Goal: Task Accomplishment & Management: Manage account settings

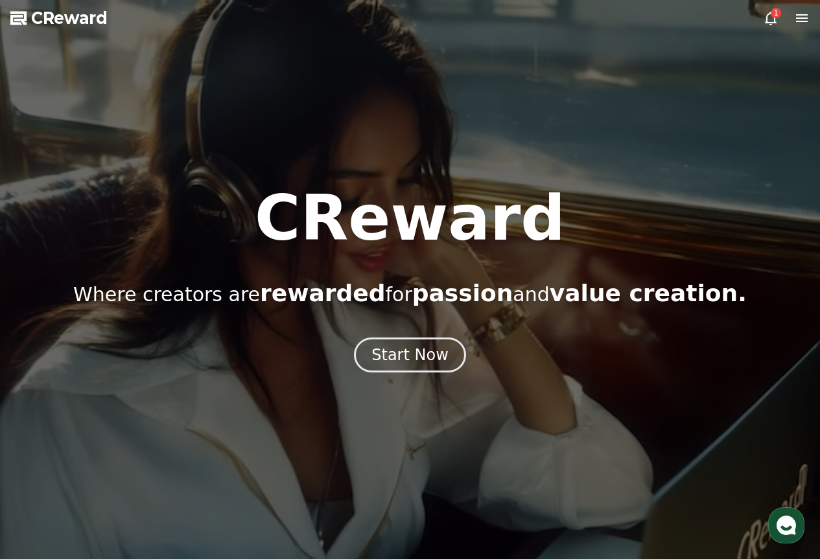
click at [774, 14] on div "1" at bounding box center [776, 13] width 10 height 10
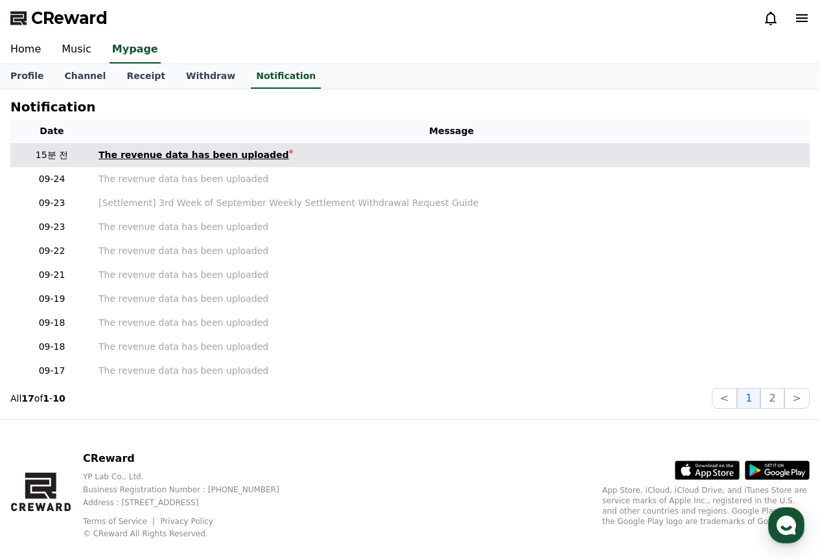
click at [321, 159] on link "The revenue data has been uploaded" at bounding box center [452, 155] width 706 height 14
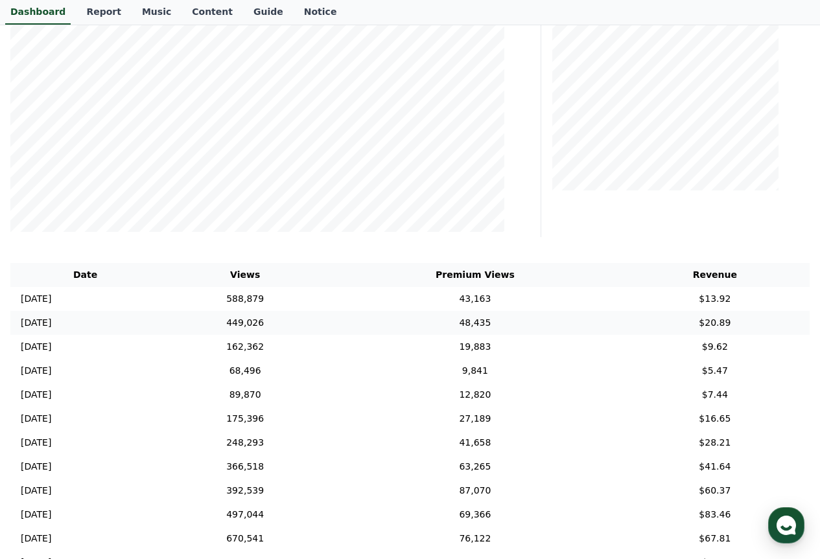
scroll to position [194, 0]
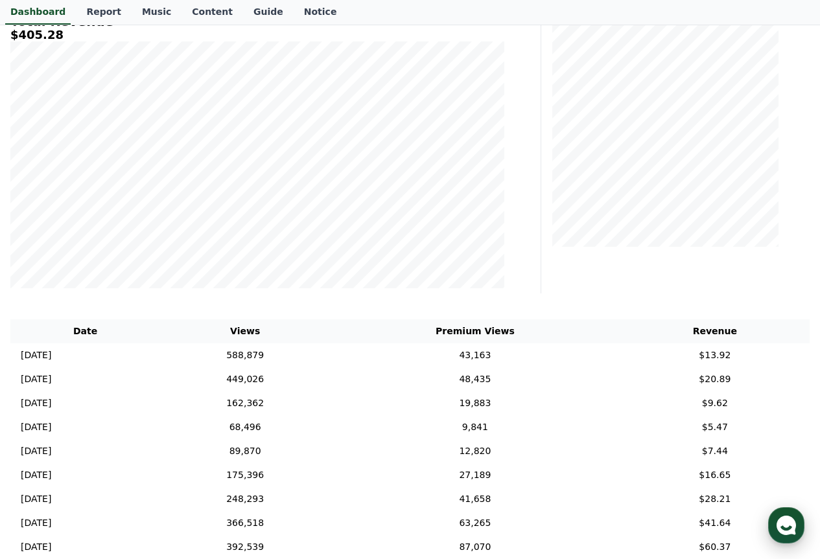
click at [787, 518] on use "button" at bounding box center [786, 525] width 19 height 19
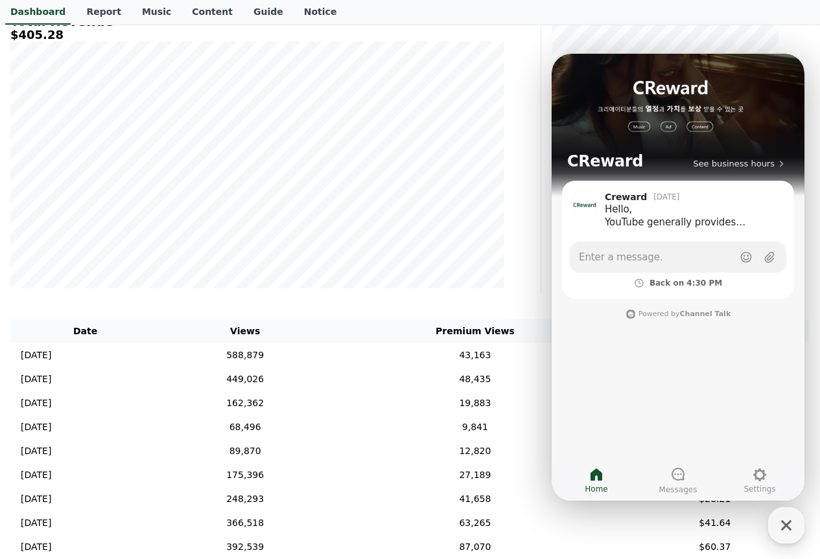
click at [450, 310] on div "**********" at bounding box center [410, 280] width 820 height 771
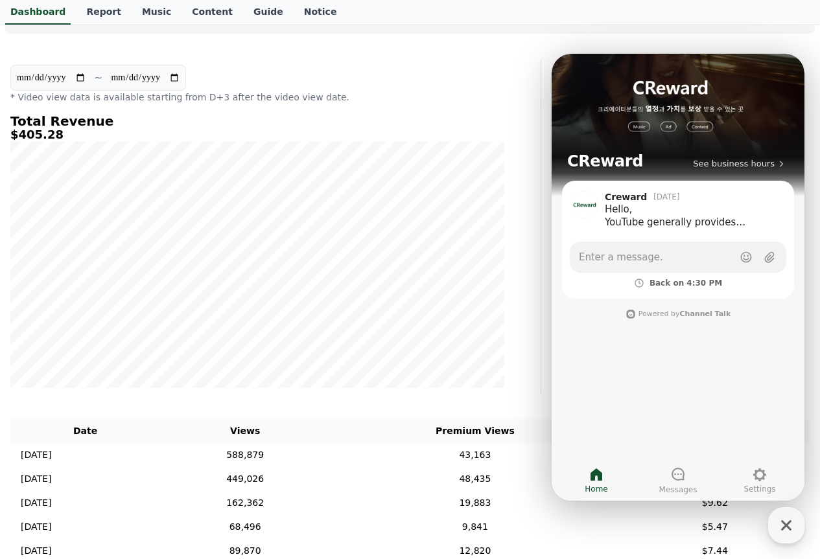
scroll to position [0, 0]
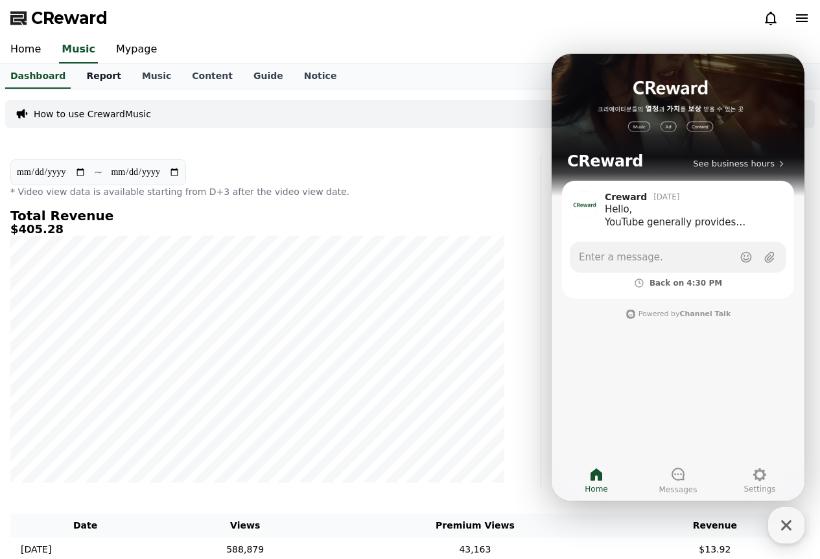
click at [108, 75] on link "Report" at bounding box center [104, 76] width 56 height 25
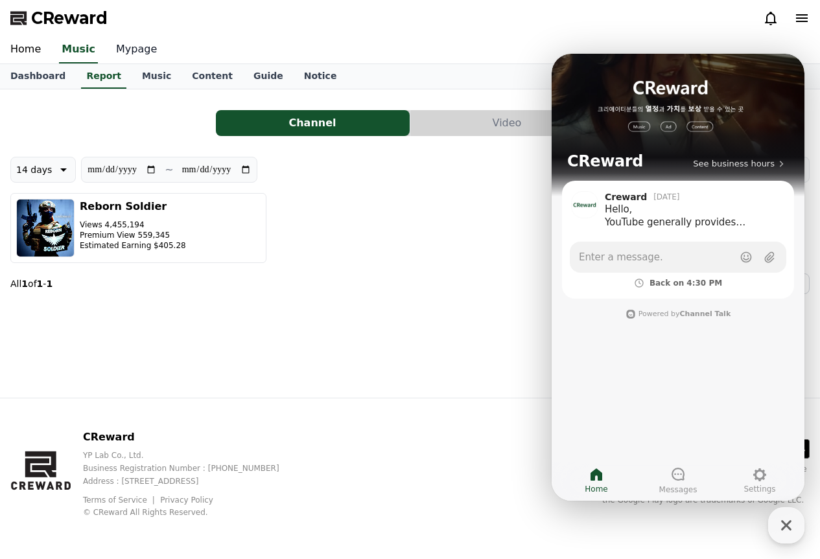
click at [133, 49] on link "Mypage" at bounding box center [137, 49] width 62 height 27
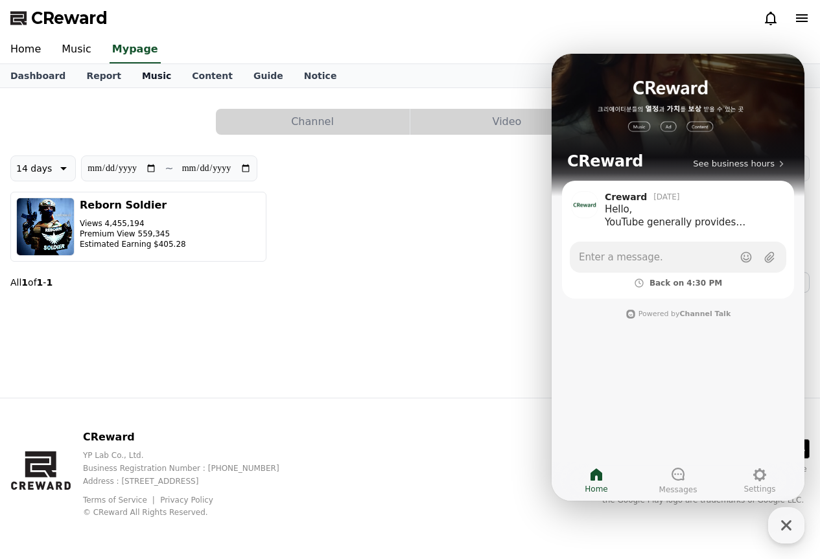
select select "**********"
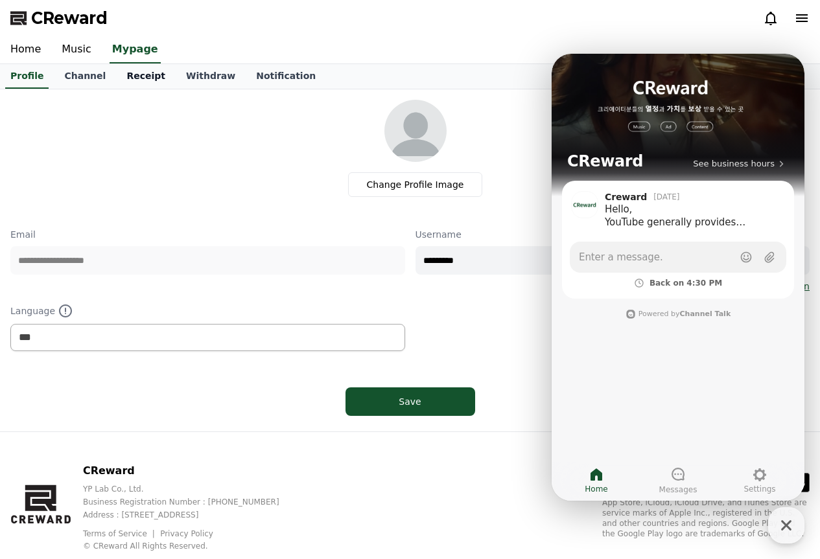
click at [154, 84] on link "Receipt" at bounding box center [146, 76] width 60 height 25
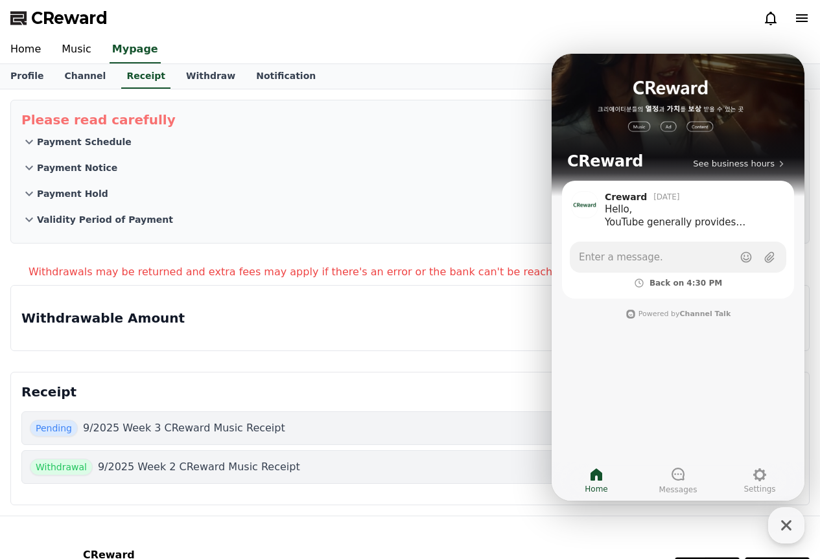
click at [369, 326] on div "Withdrawable Amount $ 0.00 Withdraw Request The minimum withdrawable amount is …" at bounding box center [409, 318] width 777 height 44
drag, startPoint x: 232, startPoint y: 446, endPoint x: 784, endPoint y: 522, distance: 556.9
click at [784, 522] on icon "button" at bounding box center [786, 525] width 10 height 10
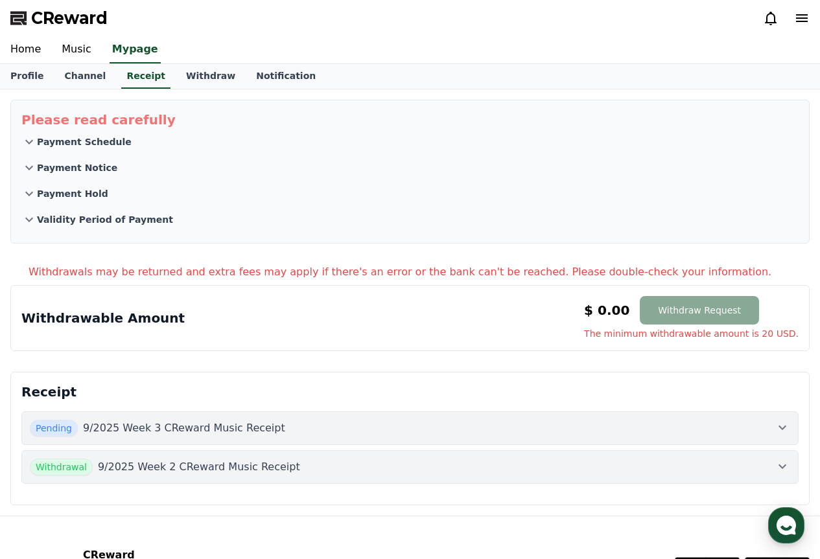
click at [252, 429] on p "9/2025 Week 3 CReward Music Receipt" at bounding box center [184, 429] width 202 height 16
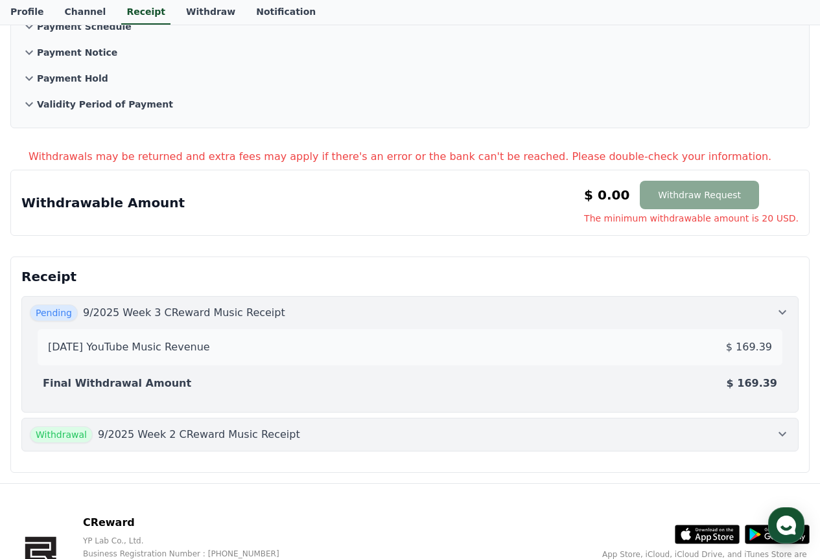
scroll to position [130, 0]
